Goal: Task Accomplishment & Management: Manage account settings

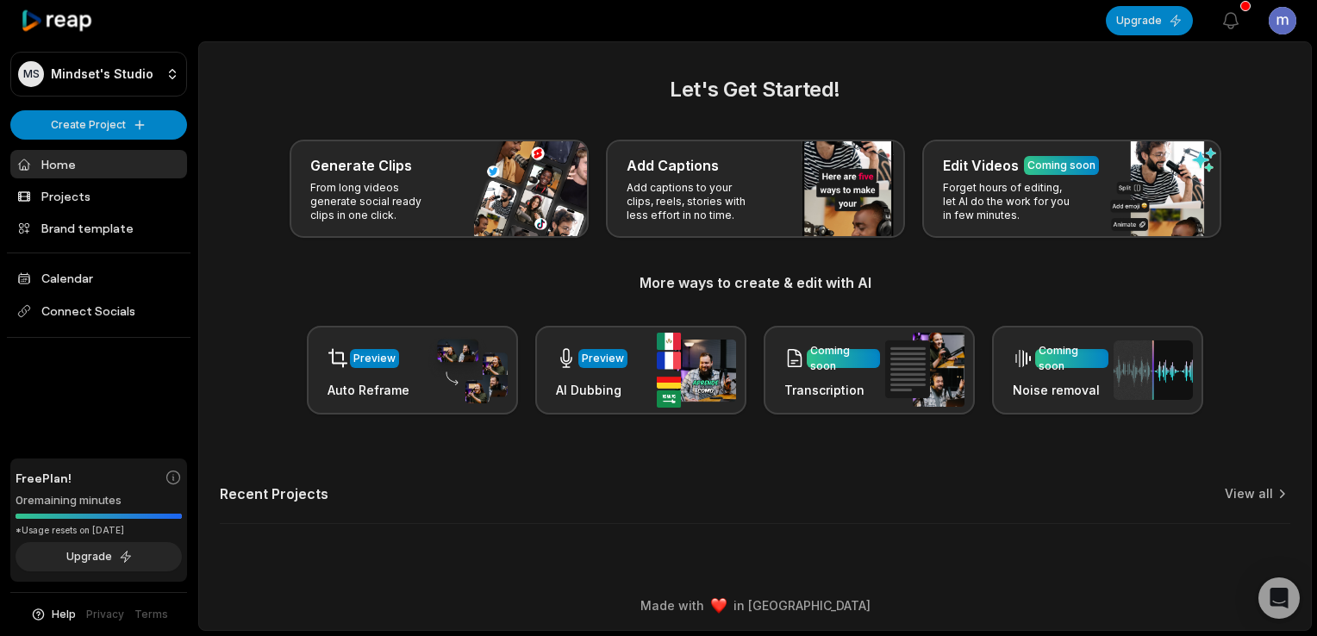
click at [102, 508] on div "Free Plan! 0 remaining minutes *Usage resets on [DATE] Upgrade" at bounding box center [98, 520] width 177 height 124
click at [63, 521] on div "Free Plan! 0 remaining minutes *Usage resets on [DATE] Upgrade" at bounding box center [98, 520] width 177 height 124
click at [109, 554] on button "Upgrade" at bounding box center [99, 556] width 166 height 29
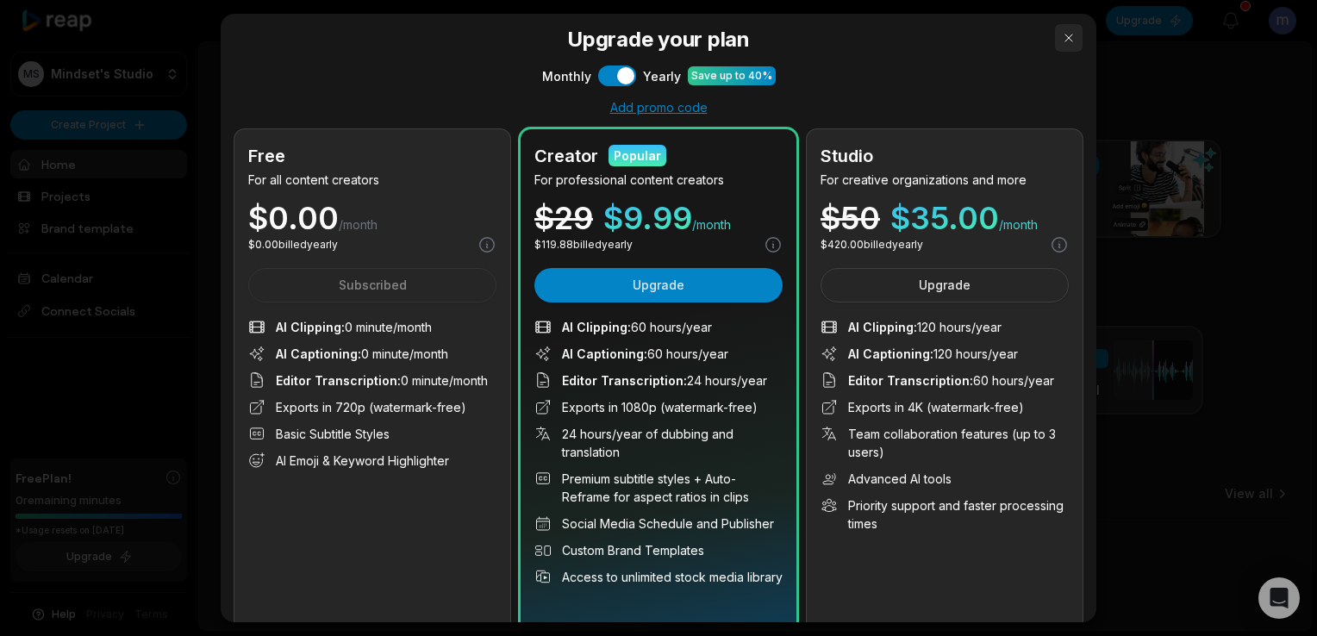
click at [1059, 28] on button "button" at bounding box center [1069, 38] width 28 height 28
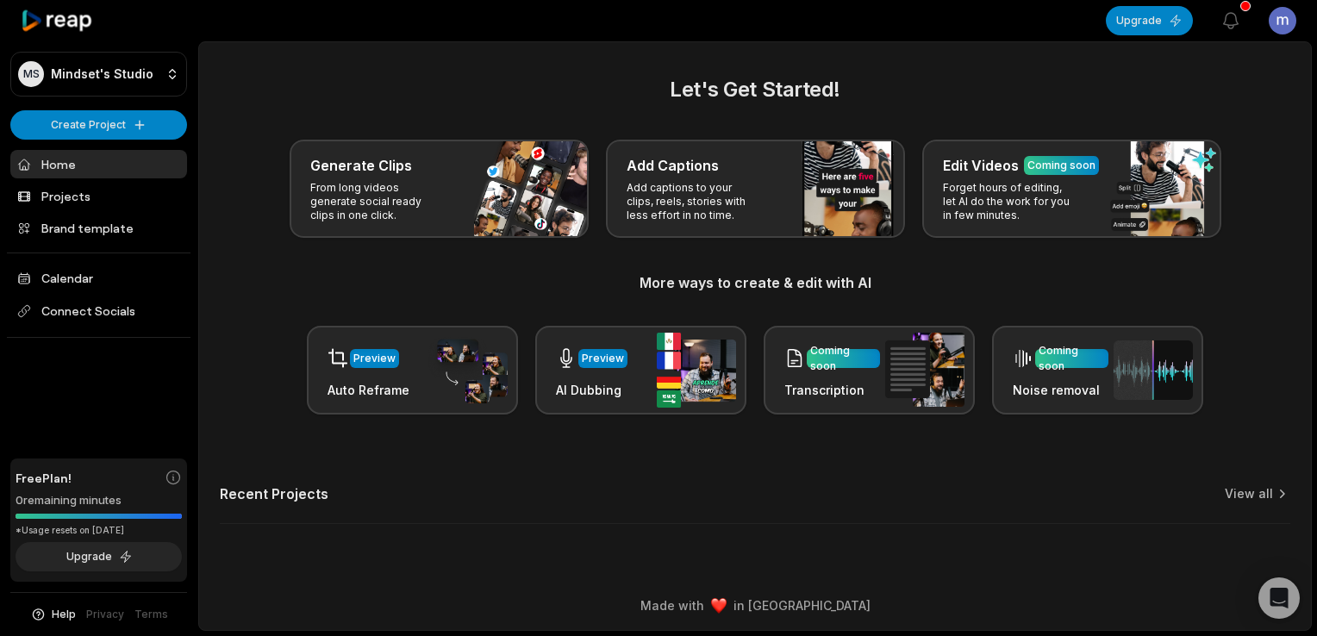
click at [81, 515] on div at bounding box center [99, 516] width 166 height 5
drag, startPoint x: 79, startPoint y: 514, endPoint x: 77, endPoint y: 505, distance: 9.0
click at [77, 505] on div "Free Plan! 0 remaining minutes *Usage resets on [DATE] Upgrade" at bounding box center [98, 520] width 177 height 124
drag, startPoint x: 77, startPoint y: 505, endPoint x: 87, endPoint y: 501, distance: 11.2
click at [87, 501] on div "0 remaining minutes" at bounding box center [99, 500] width 166 height 17
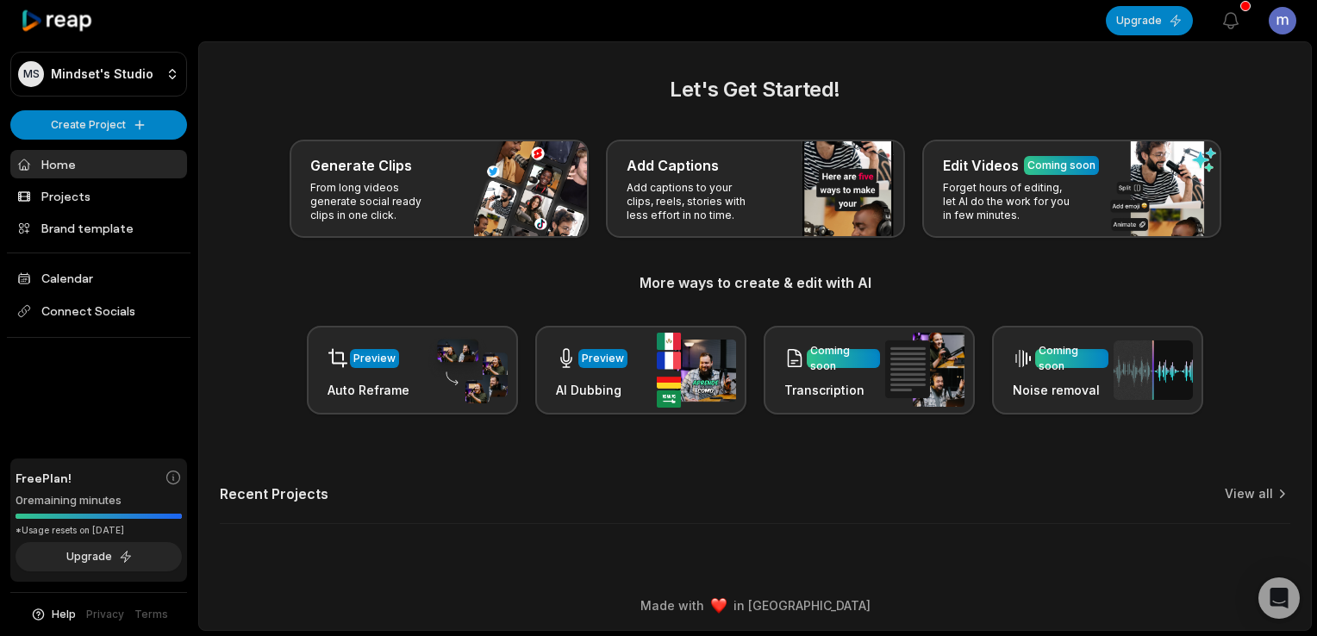
drag, startPoint x: 87, startPoint y: 501, endPoint x: 70, endPoint y: 406, distance: 96.3
click at [70, 406] on div "MS [PERSON_NAME]'s Studio Create Project Home Projects Brand template Calendar …" at bounding box center [99, 318] width 198 height 636
click at [1275, 9] on html "MS [PERSON_NAME]'s Studio Create Project Home Projects Brand template Calendar …" at bounding box center [658, 318] width 1317 height 636
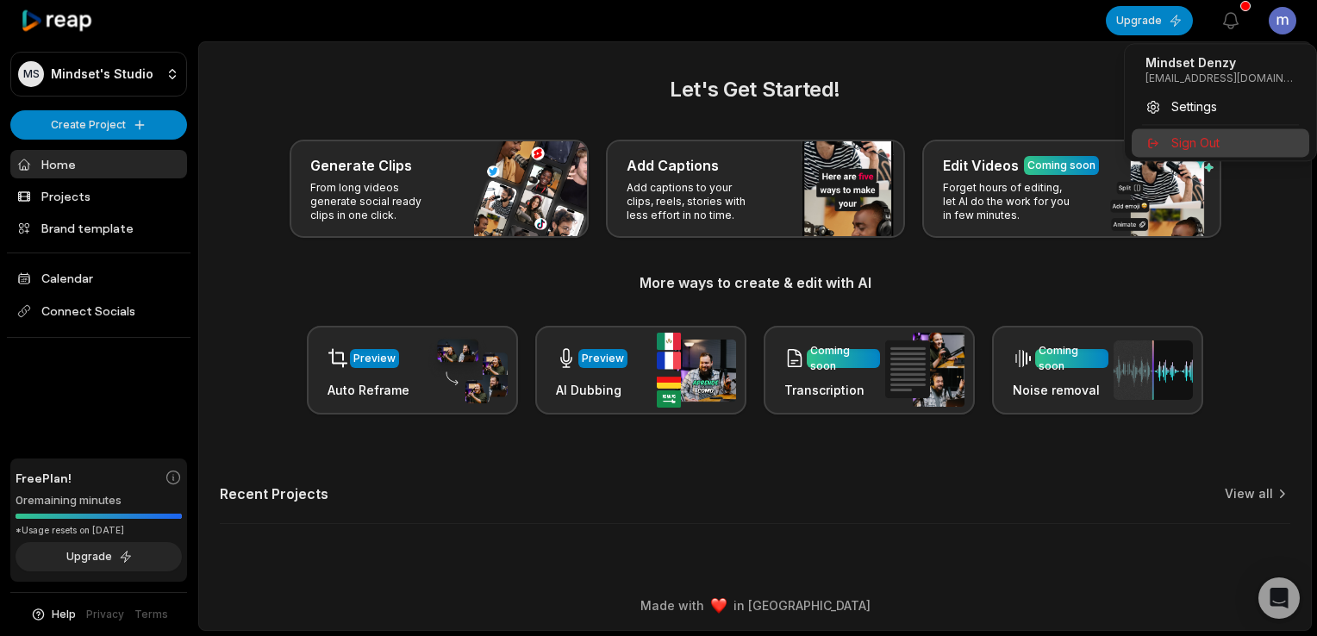
click at [1190, 144] on span "Sign Out" at bounding box center [1195, 143] width 48 height 18
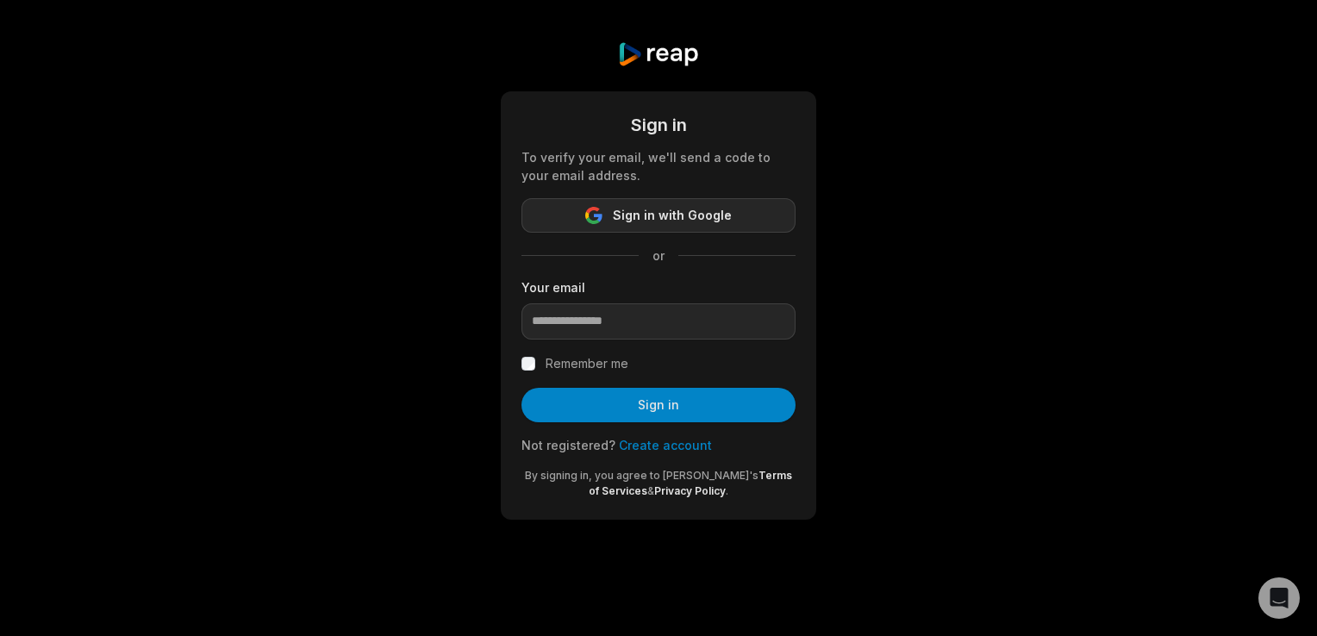
click at [655, 227] on button "Sign in with Google" at bounding box center [658, 215] width 274 height 34
